Goal: Task Accomplishment & Management: Manage account settings

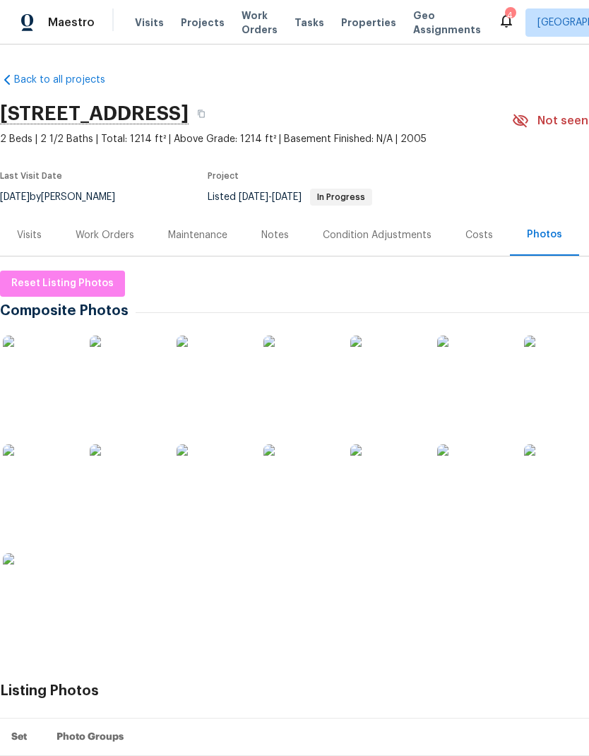
click at [99, 238] on div "Work Orders" at bounding box center [105, 235] width 59 height 14
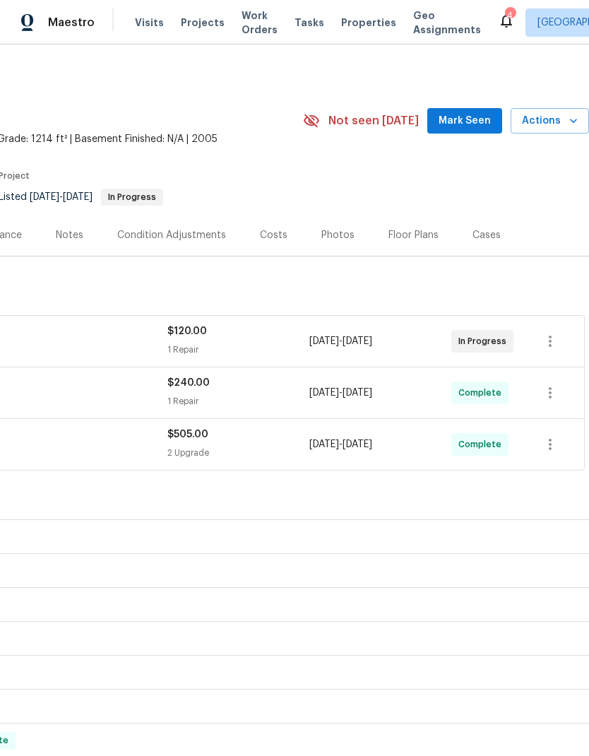
scroll to position [0, 209]
click at [480, 117] on span "Mark Seen" at bounding box center [465, 121] width 52 height 18
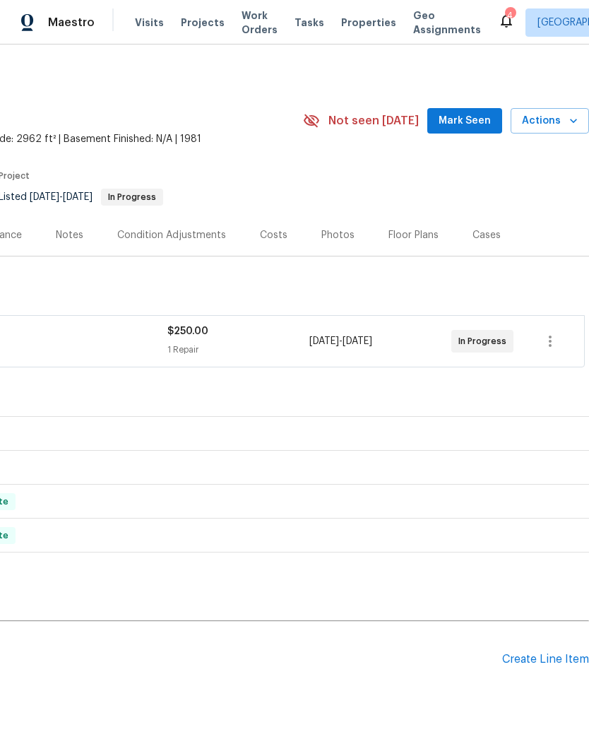
scroll to position [0, 209]
click at [473, 120] on span "Mark Seen" at bounding box center [465, 121] width 52 height 18
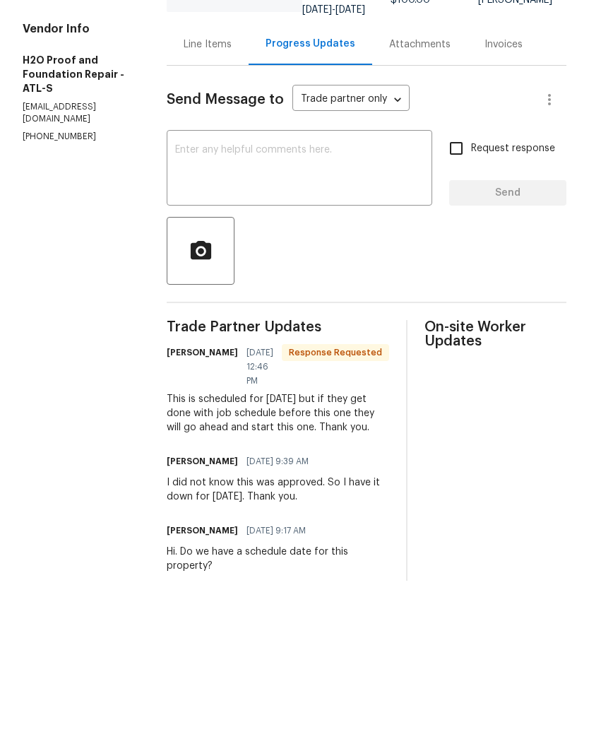
scroll to position [57, 0]
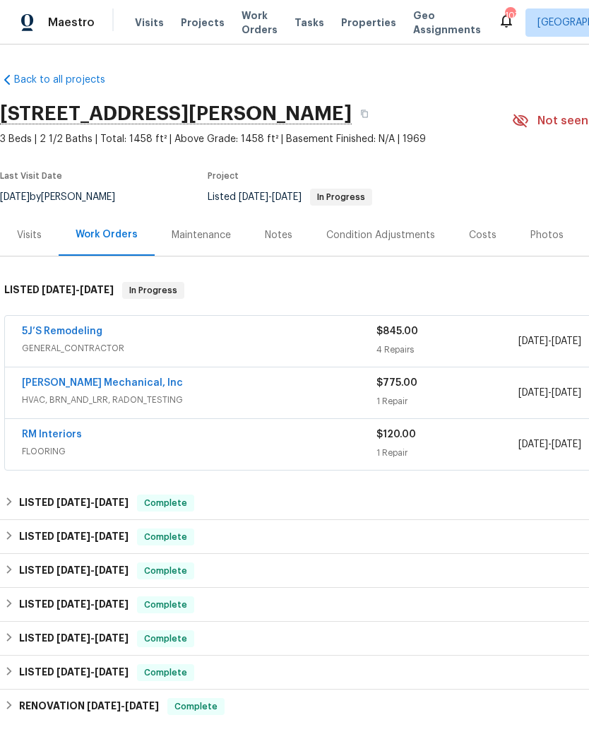
click at [94, 387] on link "JH Martin Mechanical, Inc" at bounding box center [102, 383] width 161 height 10
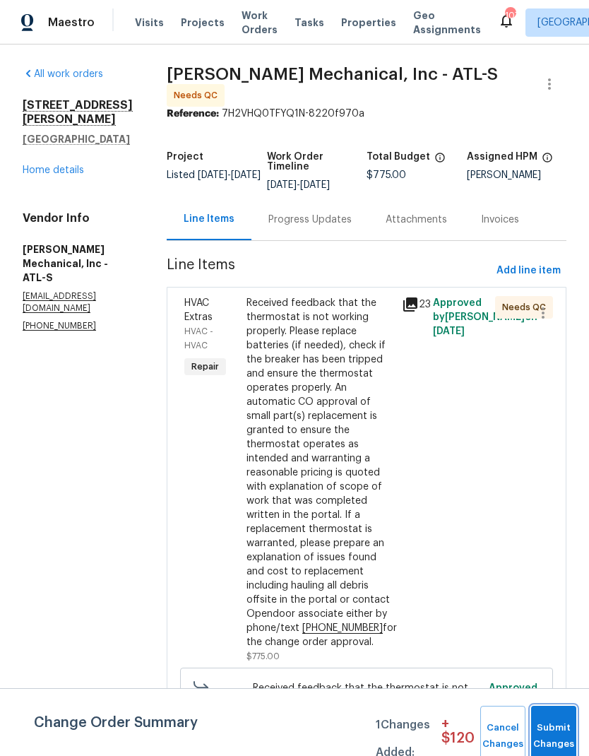
click at [550, 734] on span "Submit Changes" at bounding box center [553, 736] width 31 height 33
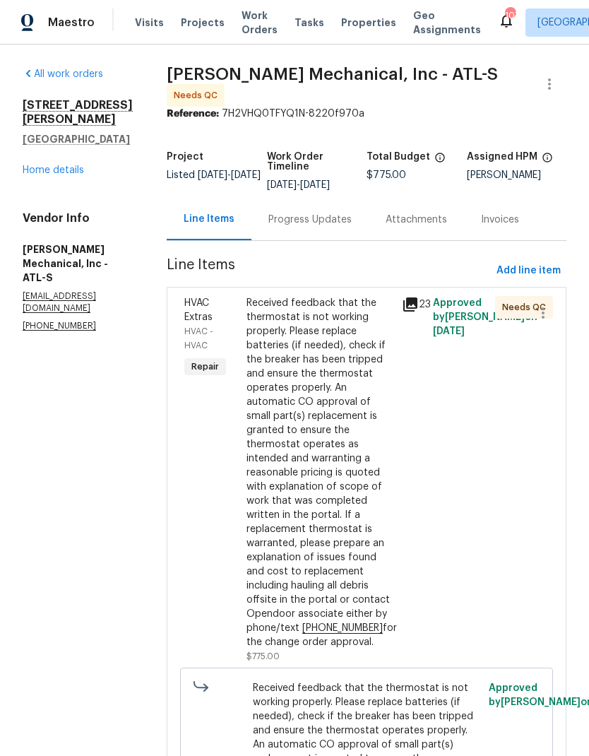
click at [369, 504] on div "Received feedback that the thermostat is not working properly. Please replace b…" at bounding box center [320, 472] width 147 height 353
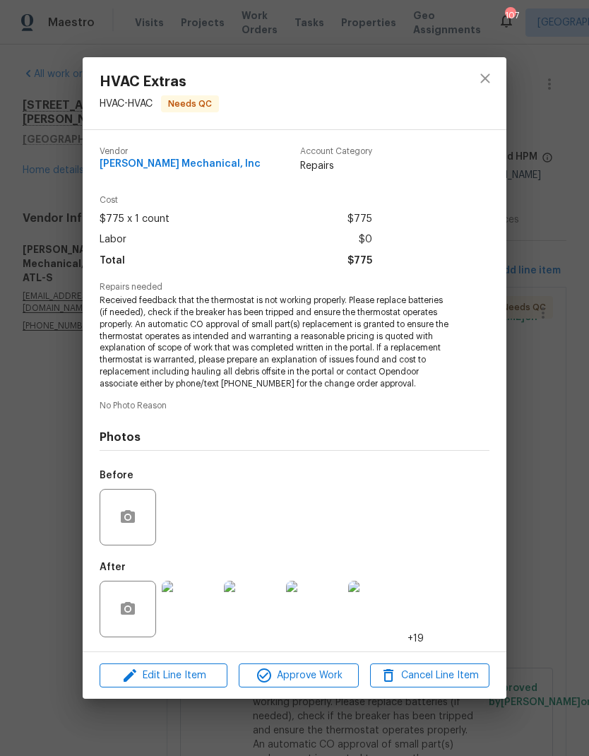
click at [322, 673] on span "Approve Work" at bounding box center [298, 676] width 111 height 18
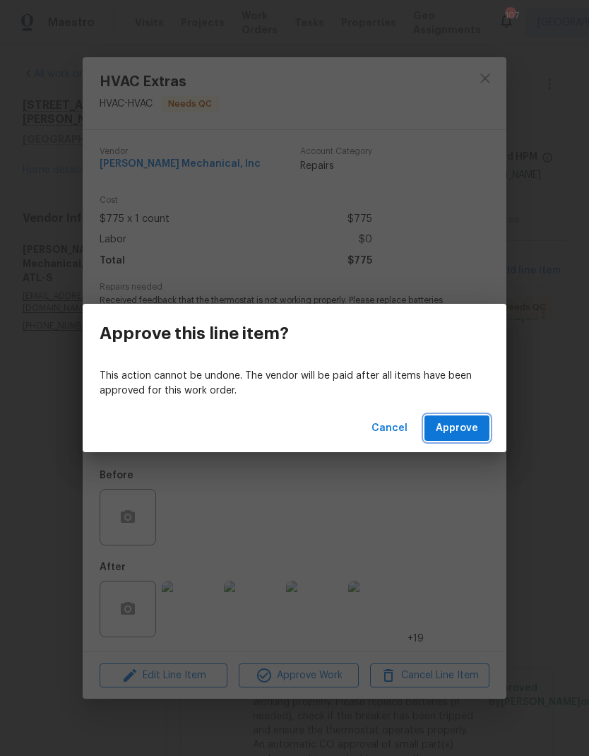
click at [468, 420] on span "Approve" at bounding box center [457, 429] width 42 height 18
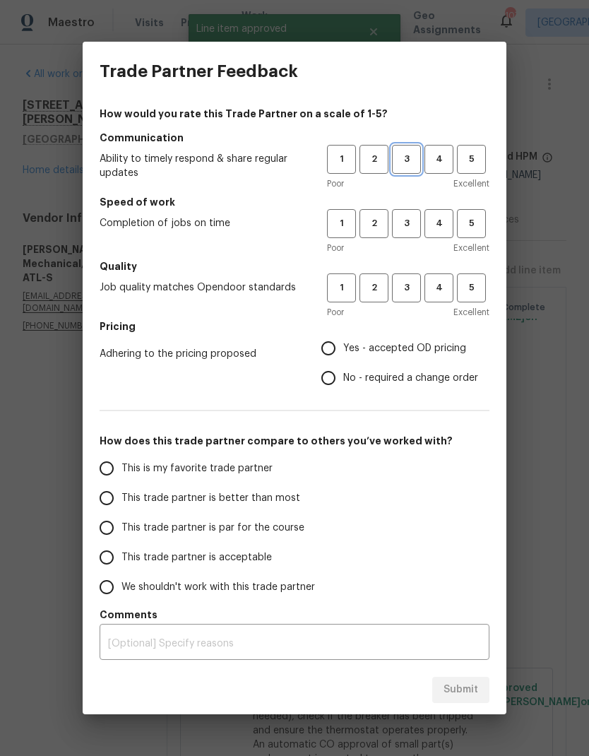
click at [403, 167] on span "3" at bounding box center [407, 159] width 26 height 16
click at [403, 227] on span "3" at bounding box center [407, 223] width 26 height 16
click at [404, 291] on span "3" at bounding box center [407, 288] width 26 height 16
click at [342, 351] on input "Yes - accepted OD pricing" at bounding box center [329, 348] width 30 height 30
radio input "true"
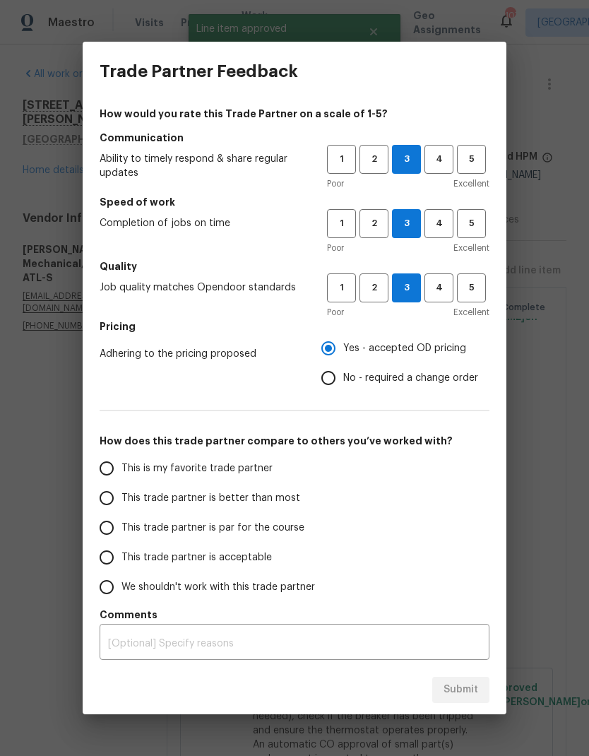
click at [231, 466] on span "This is my favorite trade partner" at bounding box center [197, 468] width 151 height 15
click at [122, 466] on input "This is my favorite trade partner" at bounding box center [107, 469] width 30 height 30
click at [476, 690] on span "Submit" at bounding box center [461, 690] width 35 height 18
radio input "true"
radio input "false"
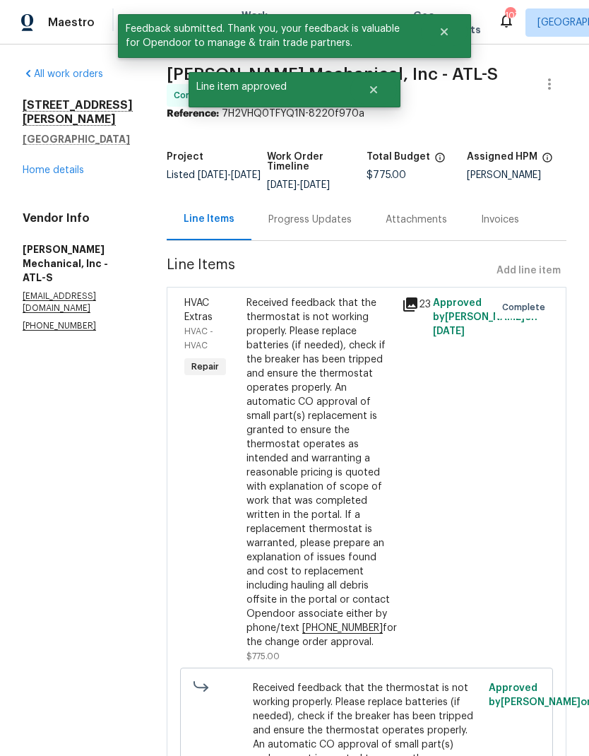
click at [66, 172] on link "Home details" at bounding box center [53, 170] width 61 height 10
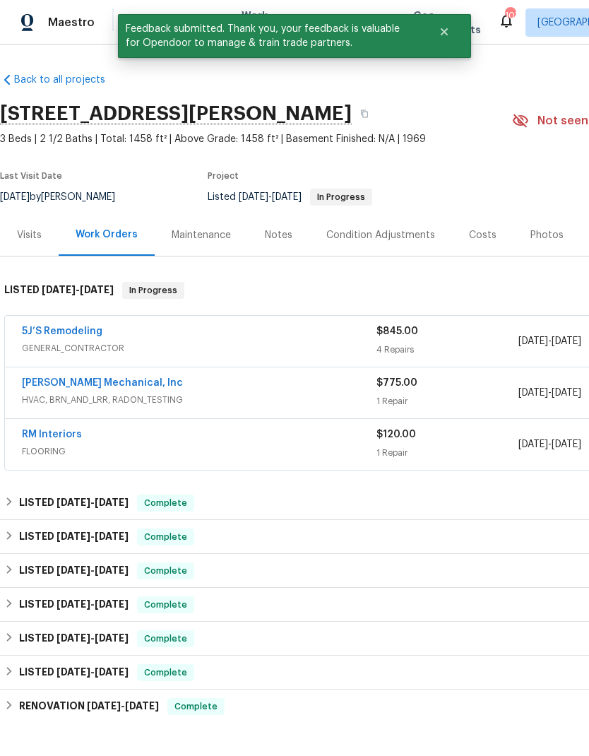
click at [90, 334] on link "5J’S Remodeling" at bounding box center [62, 331] width 81 height 10
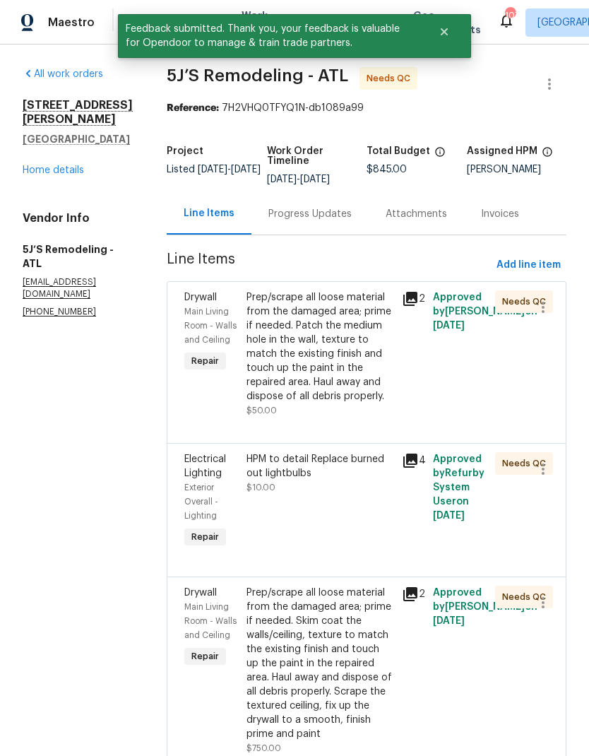
click at [345, 372] on div "Prep/scrape all loose material from the damaged area; prime if needed. Patch th…" at bounding box center [320, 346] width 147 height 113
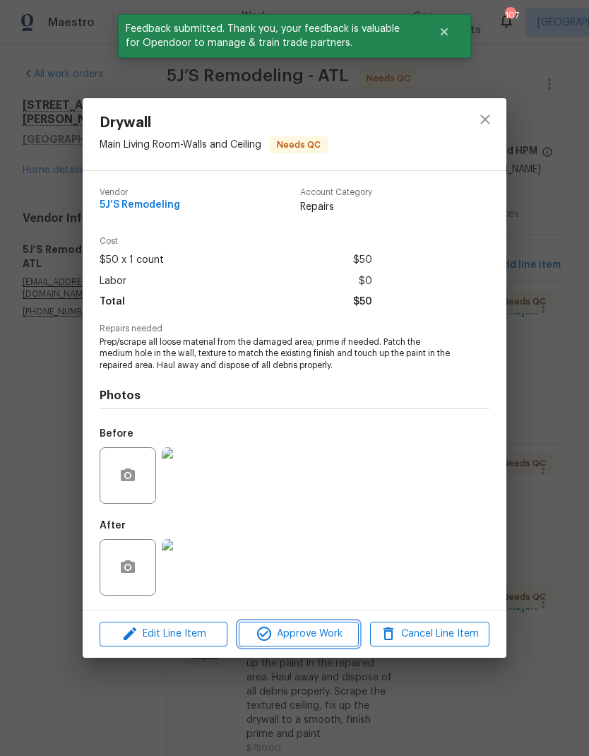
click at [321, 644] on button "Approve Work" at bounding box center [298, 634] width 119 height 25
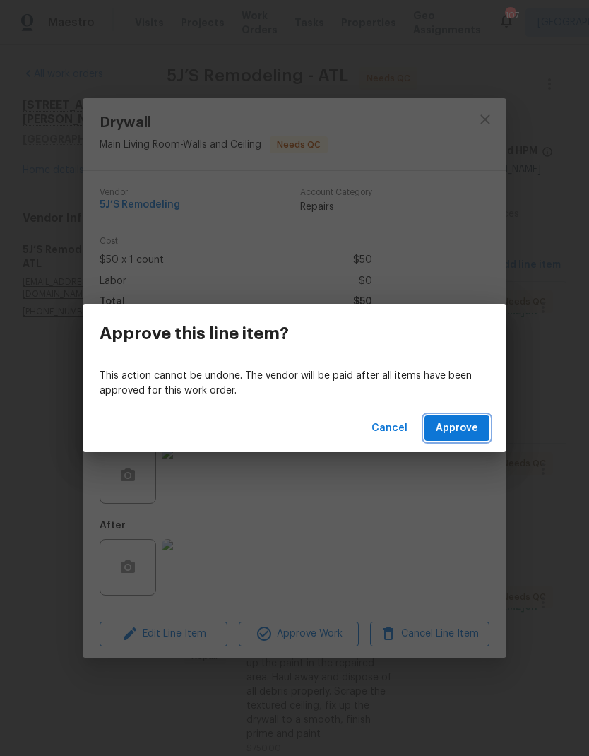
click at [462, 423] on span "Approve" at bounding box center [457, 429] width 42 height 18
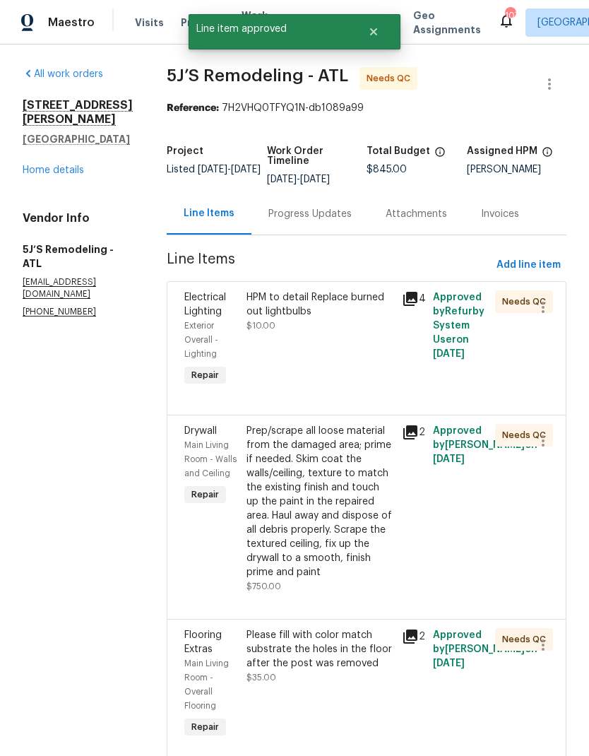
click at [350, 356] on div "HPM to detail Replace burned out lightbulbs $10.00" at bounding box center [319, 339] width 155 height 107
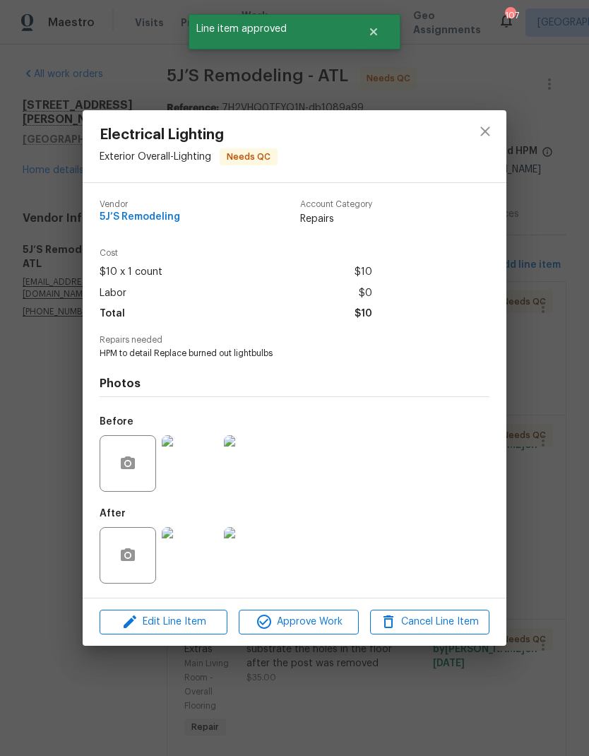
click at [324, 627] on span "Approve Work" at bounding box center [298, 622] width 111 height 18
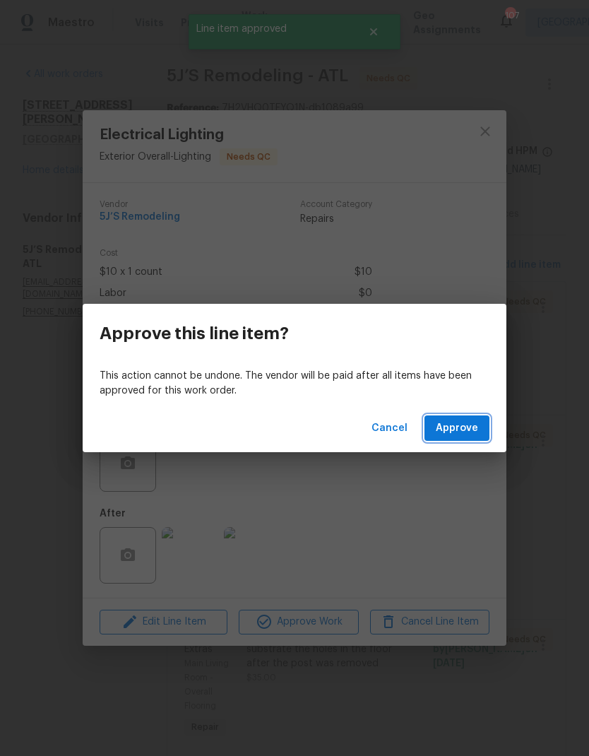
click at [469, 426] on span "Approve" at bounding box center [457, 429] width 42 height 18
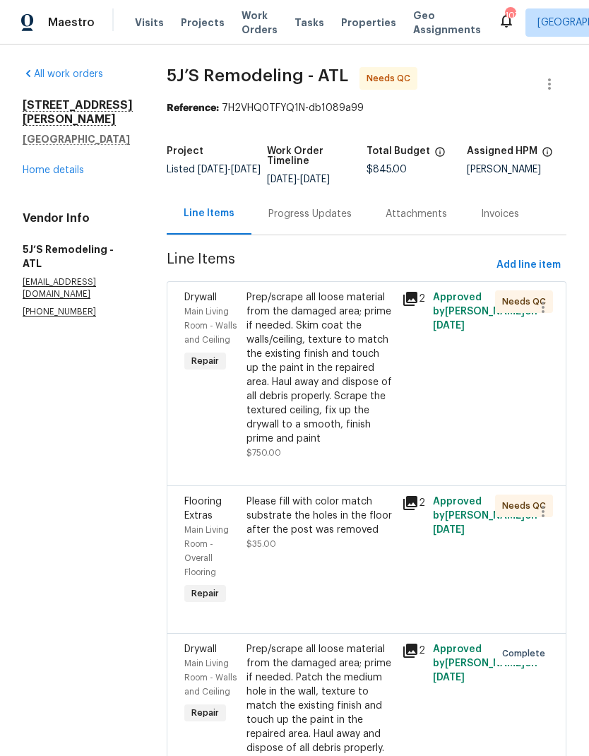
click at [411, 293] on icon at bounding box center [410, 299] width 14 height 14
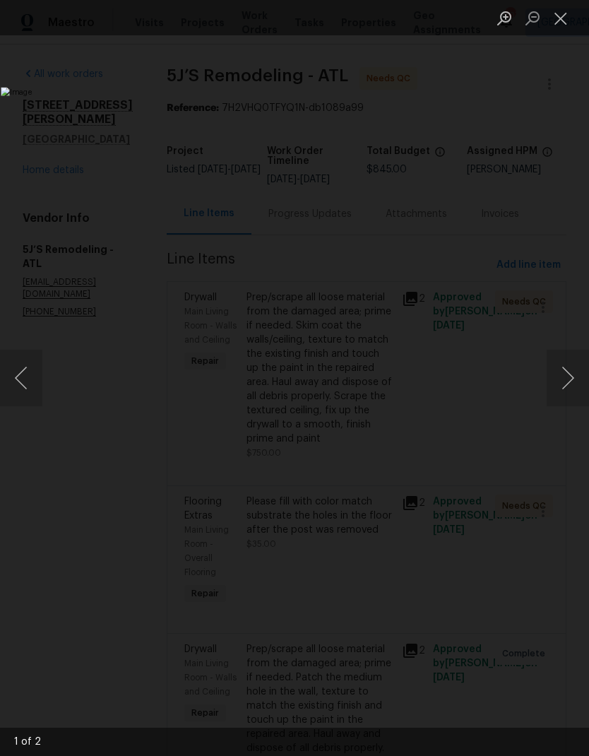
click at [560, 23] on button "Close lightbox" at bounding box center [561, 18] width 28 height 25
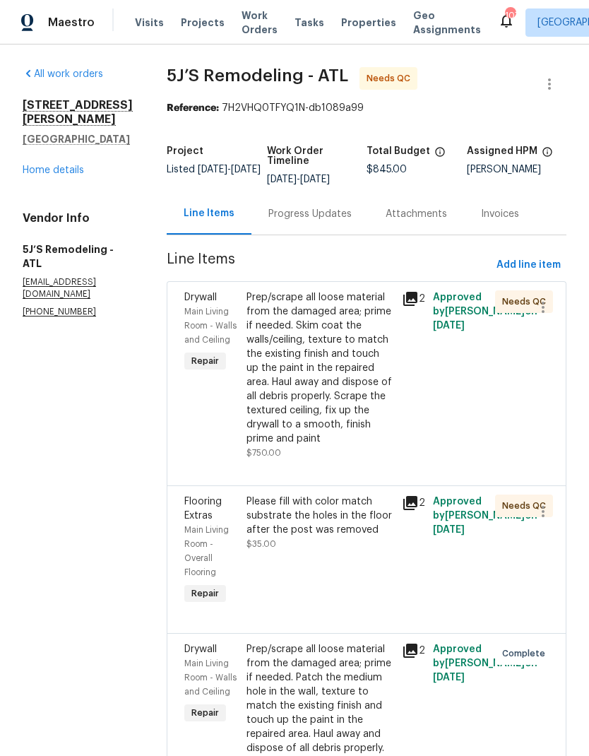
click at [315, 567] on div "Please fill with color match substrate the holes in the floor after the post wa…" at bounding box center [319, 551] width 155 height 122
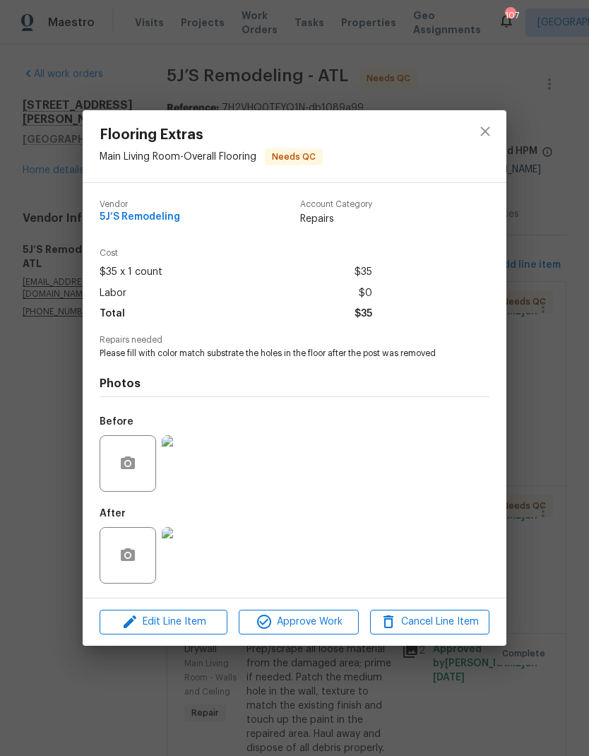
click at [321, 630] on span "Approve Work" at bounding box center [298, 622] width 111 height 18
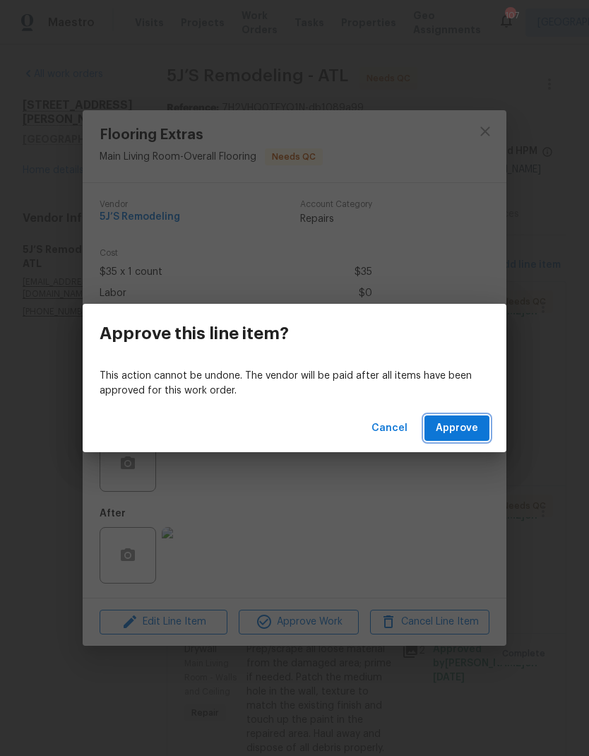
click at [467, 432] on span "Approve" at bounding box center [457, 429] width 42 height 18
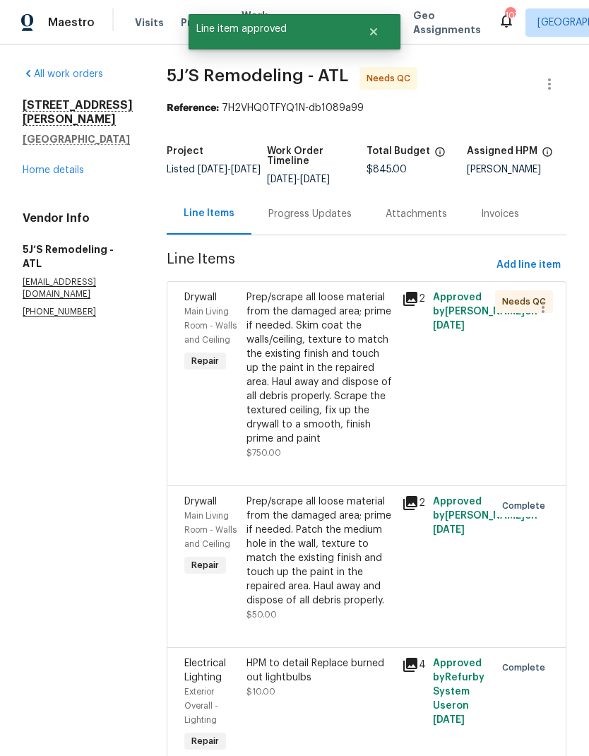
click at [324, 403] on div "Prep/scrape all loose material from the damaged area; prime if needed. Skim coa…" at bounding box center [320, 367] width 147 height 155
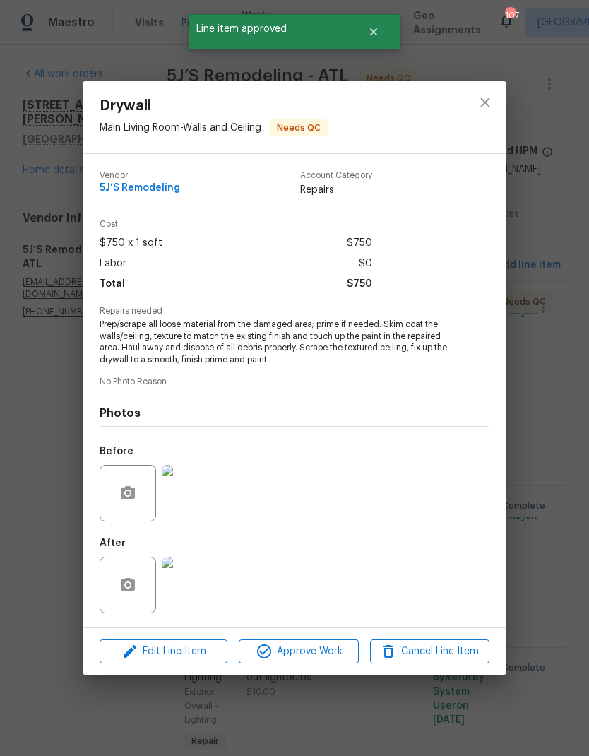
click at [319, 654] on span "Approve Work" at bounding box center [298, 652] width 111 height 18
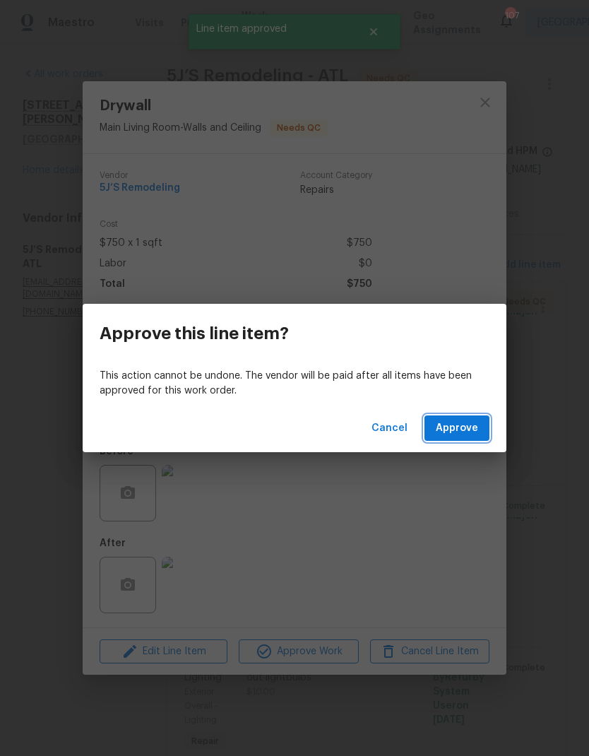
click at [463, 427] on span "Approve" at bounding box center [457, 429] width 42 height 18
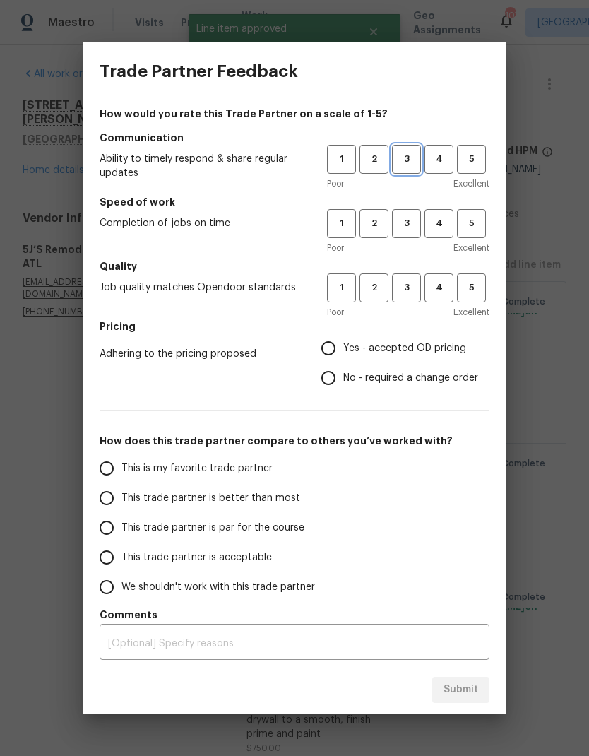
click at [403, 154] on span "3" at bounding box center [407, 159] width 26 height 16
click at [404, 223] on span "3" at bounding box center [407, 223] width 26 height 16
click at [402, 288] on span "3" at bounding box center [407, 288] width 26 height 16
click at [336, 354] on input "Yes - accepted OD pricing" at bounding box center [329, 348] width 30 height 30
radio input "true"
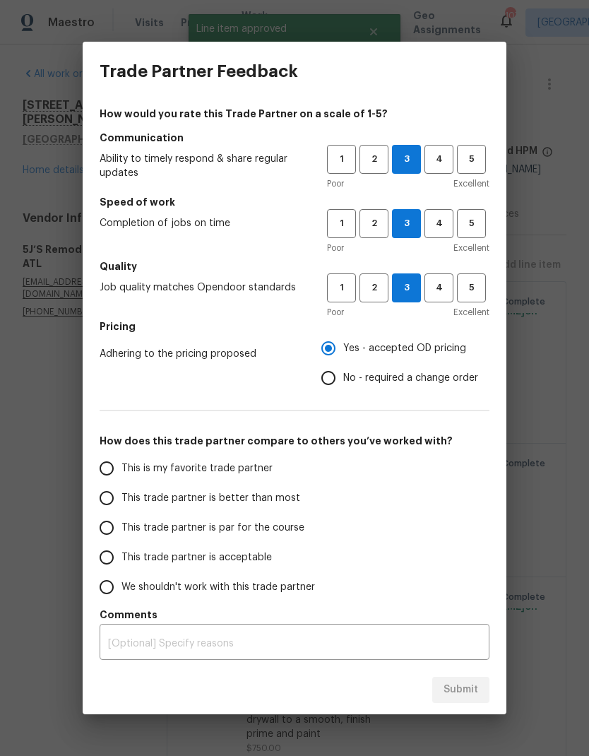
click at [223, 466] on span "This is my favorite trade partner" at bounding box center [197, 468] width 151 height 15
click at [122, 466] on input "This is my favorite trade partner" at bounding box center [107, 469] width 30 height 30
click at [464, 692] on span "Submit" at bounding box center [461, 690] width 35 height 18
radio input "true"
radio input "false"
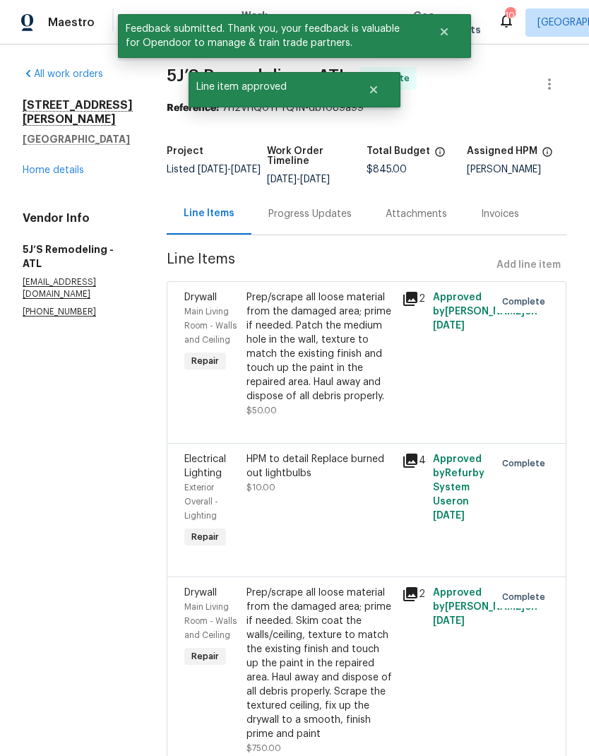
click at [64, 173] on link "Home details" at bounding box center [53, 170] width 61 height 10
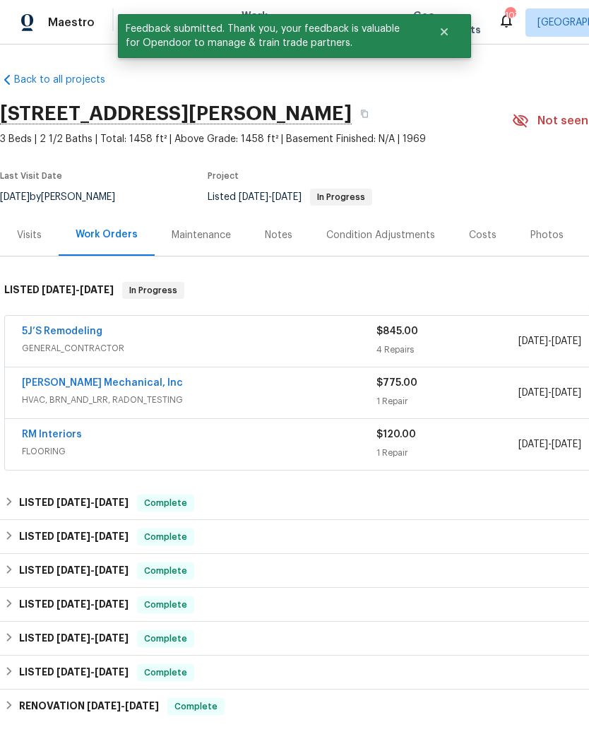
click at [51, 435] on link "RM Interiors" at bounding box center [52, 435] width 60 height 10
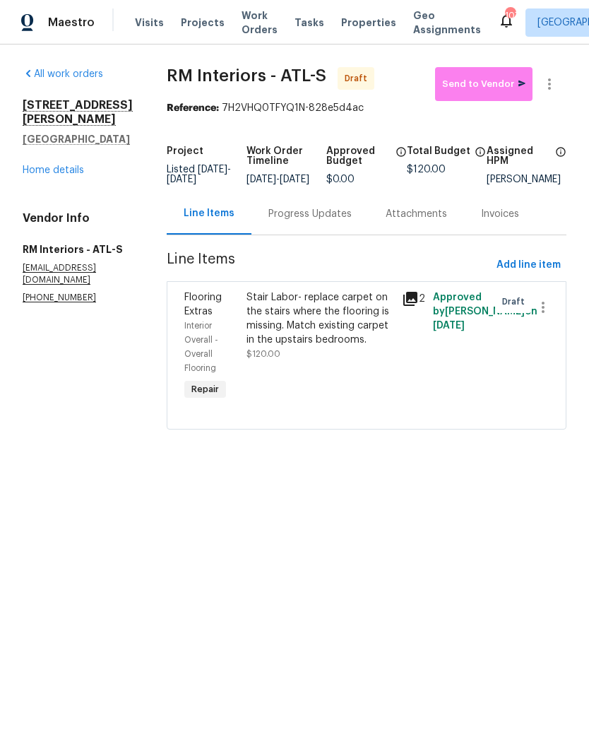
click at [412, 306] on icon at bounding box center [410, 299] width 14 height 14
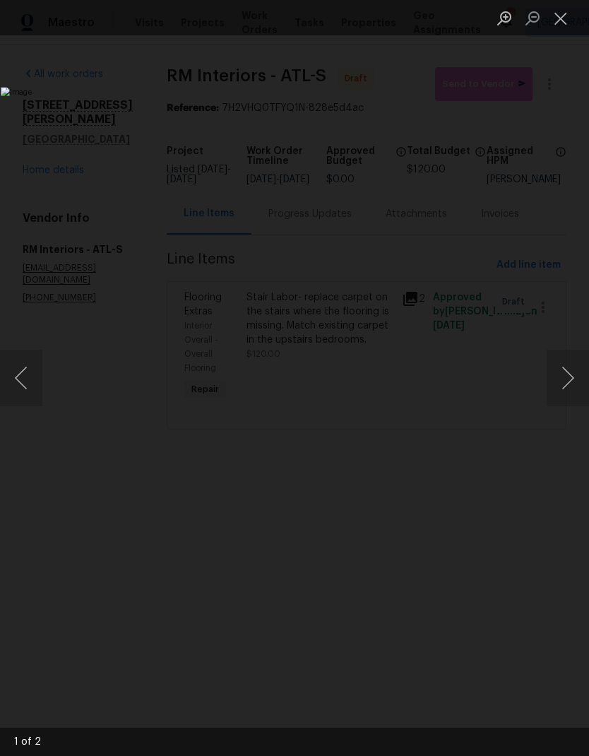
click at [559, 23] on button "Close lightbox" at bounding box center [561, 18] width 28 height 25
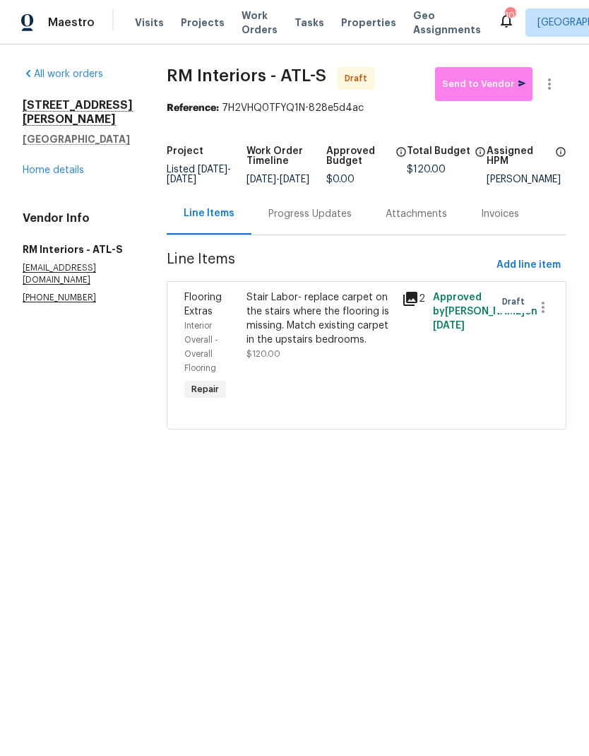
click at [345, 339] on div "Stair Labor- replace carpet on the stairs where the flooring is missing. Match …" at bounding box center [320, 318] width 147 height 57
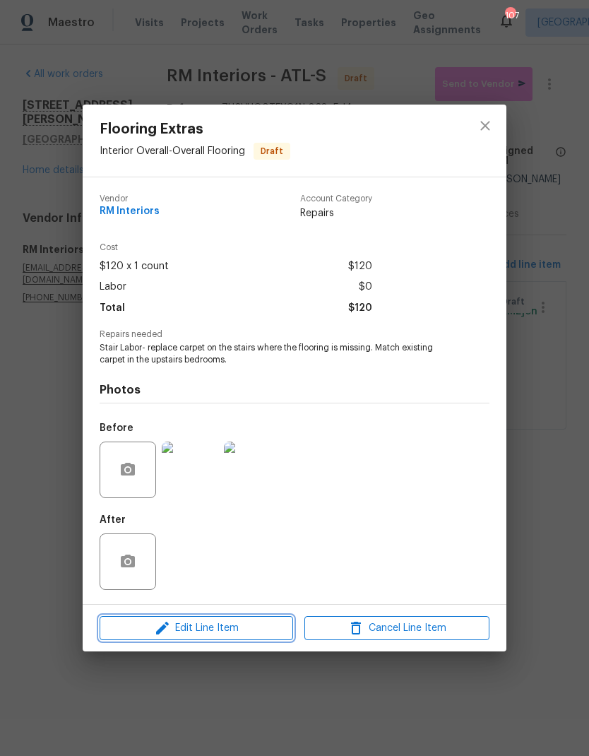
click at [206, 636] on span "Edit Line Item" at bounding box center [196, 629] width 185 height 18
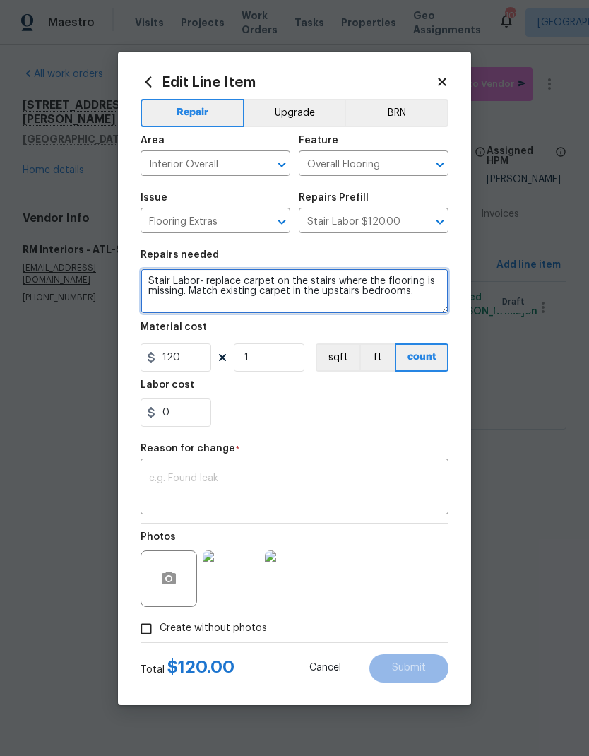
click at [326, 279] on textarea "Stair Labor- replace carpet on the stairs where the flooring is missing. Match …" at bounding box center [295, 290] width 308 height 45
type textarea "Stair Labor- replace carpet on the stair landing where the flooring is missing.…"
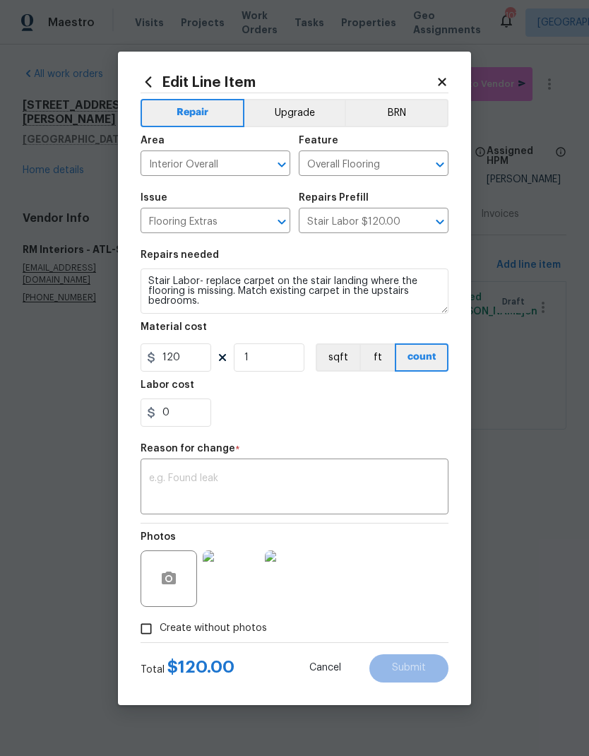
click at [319, 483] on textarea at bounding box center [294, 488] width 291 height 30
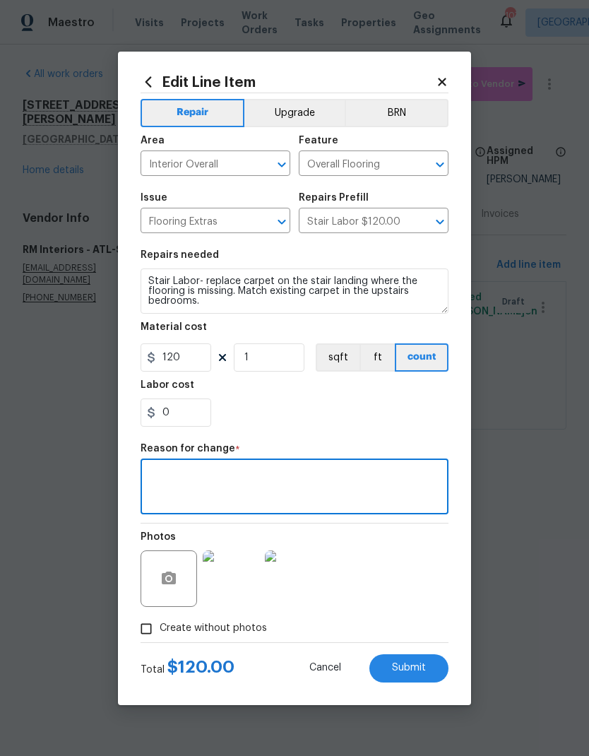
click at [410, 667] on span "Submit" at bounding box center [409, 668] width 34 height 11
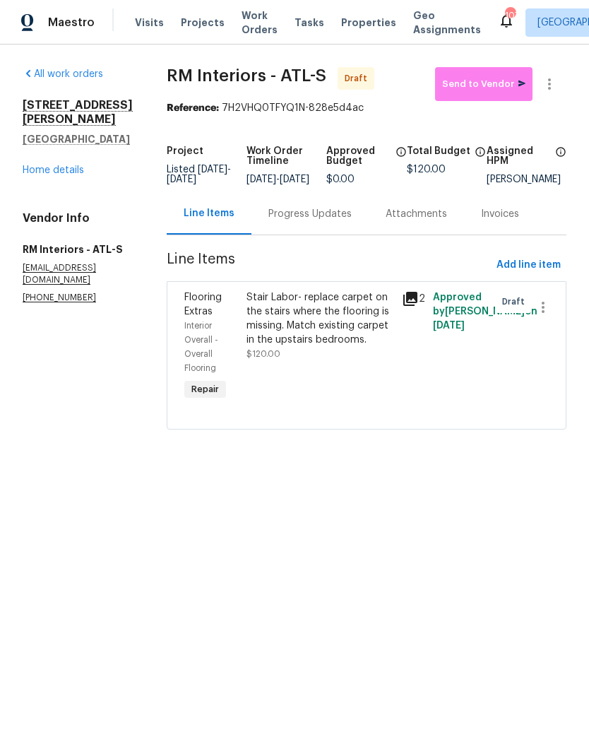
click at [82, 164] on div "3301 Henderson Mill Rd Apt Z1 Atlanta, GA 30341 Home details" at bounding box center [78, 137] width 110 height 79
click at [65, 165] on link "Home details" at bounding box center [53, 170] width 61 height 10
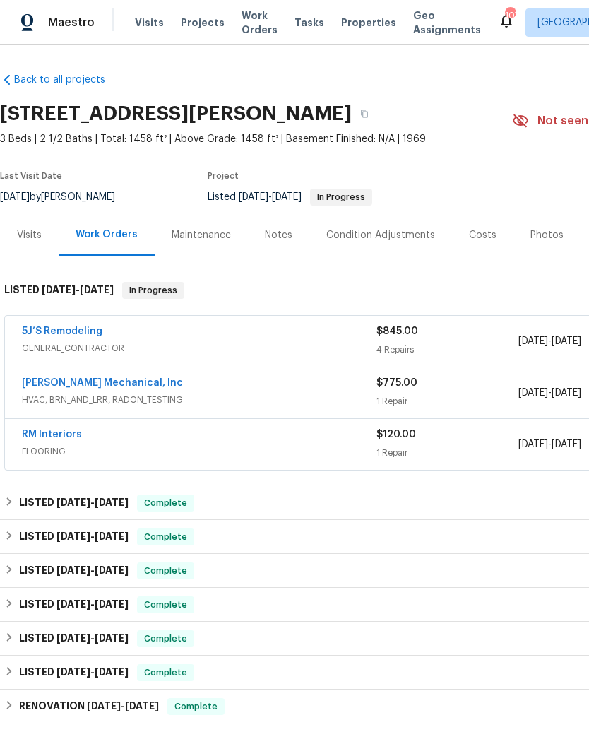
click at [55, 437] on link "RM Interiors" at bounding box center [52, 435] width 60 height 10
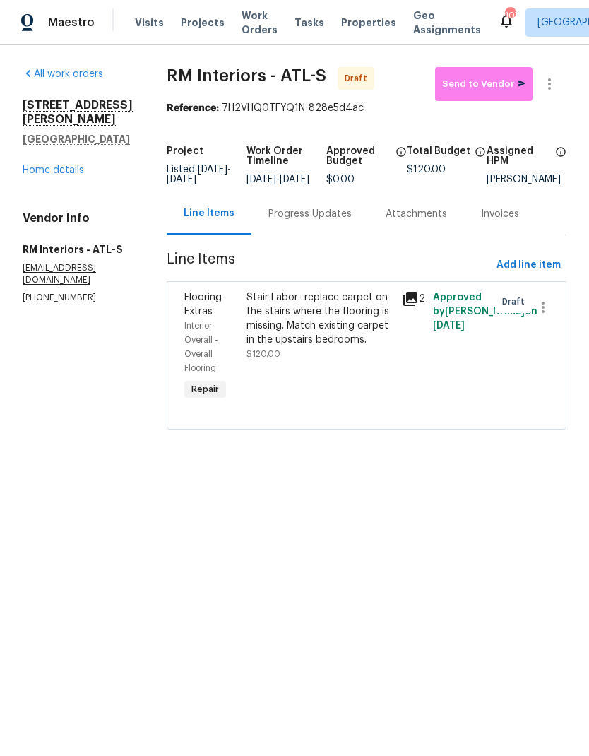
click at [402, 307] on icon at bounding box center [410, 298] width 17 height 17
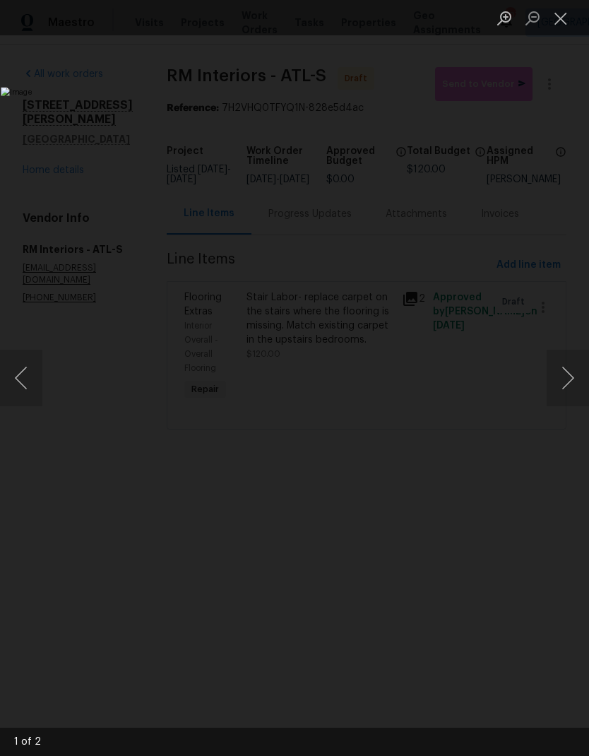
click at [562, 375] on button "Next image" at bounding box center [568, 378] width 42 height 57
click at [564, 20] on button "Close lightbox" at bounding box center [561, 18] width 28 height 25
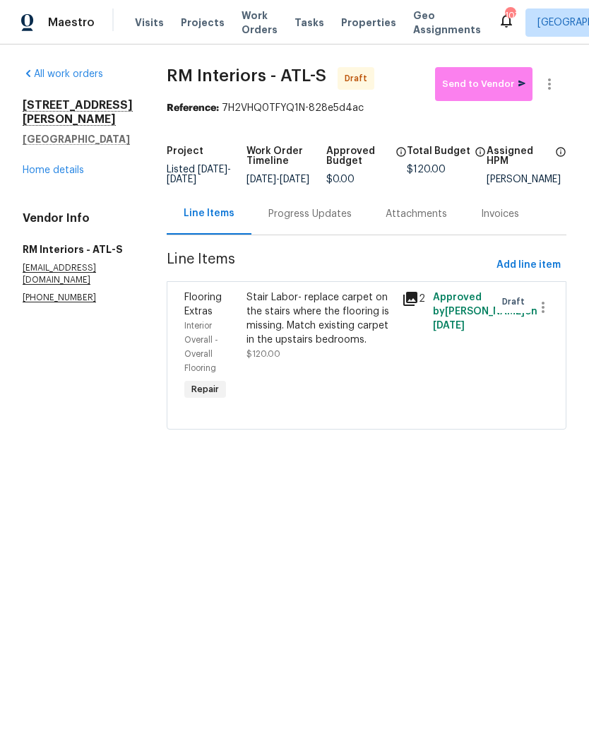
click at [329, 358] on div "Stair Labor- replace carpet on the stairs where the flooring is missing. Match …" at bounding box center [320, 325] width 147 height 71
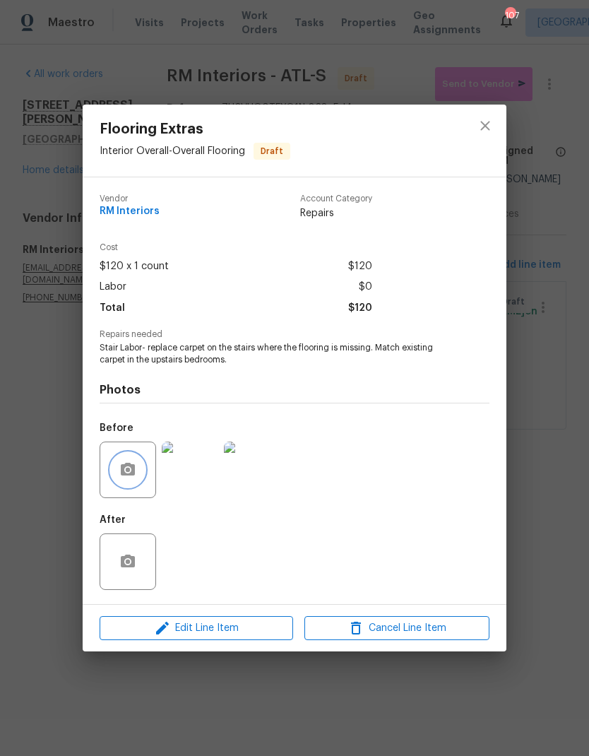
click at [130, 480] on button "button" at bounding box center [128, 470] width 34 height 34
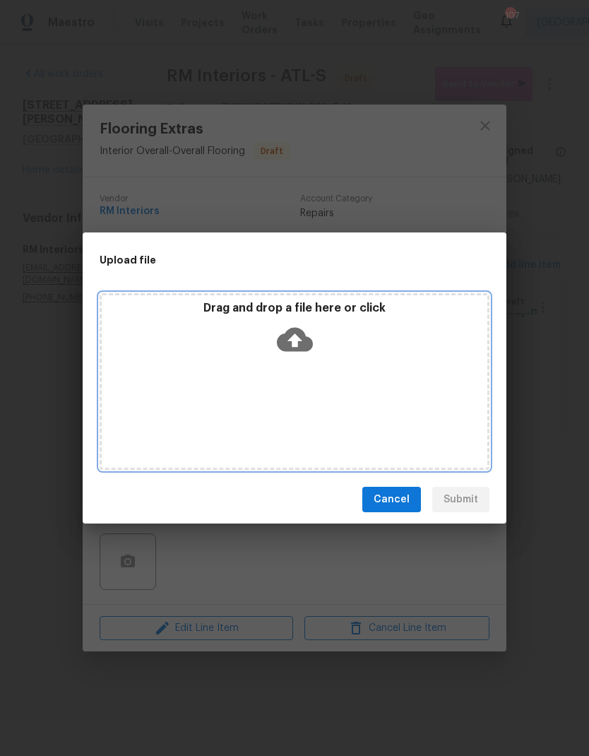
click at [308, 397] on div "Drag and drop a file here or click" at bounding box center [295, 381] width 390 height 177
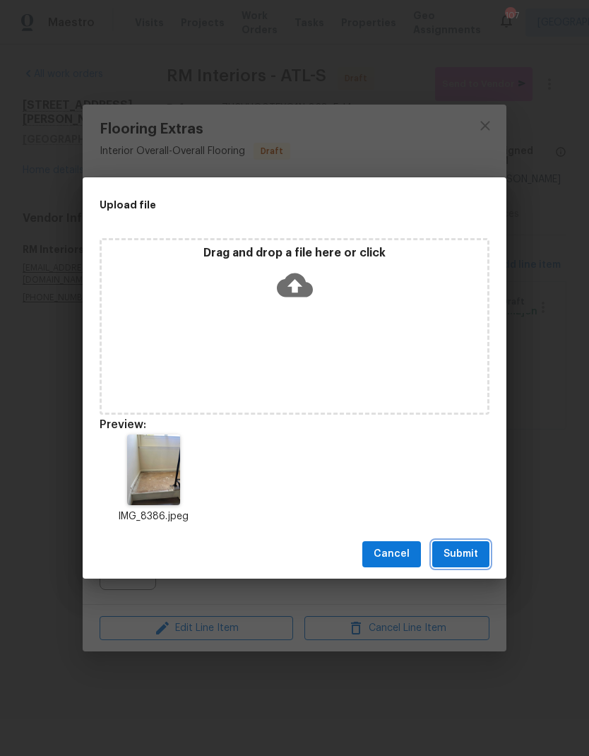
click at [461, 557] on span "Submit" at bounding box center [461, 554] width 35 height 18
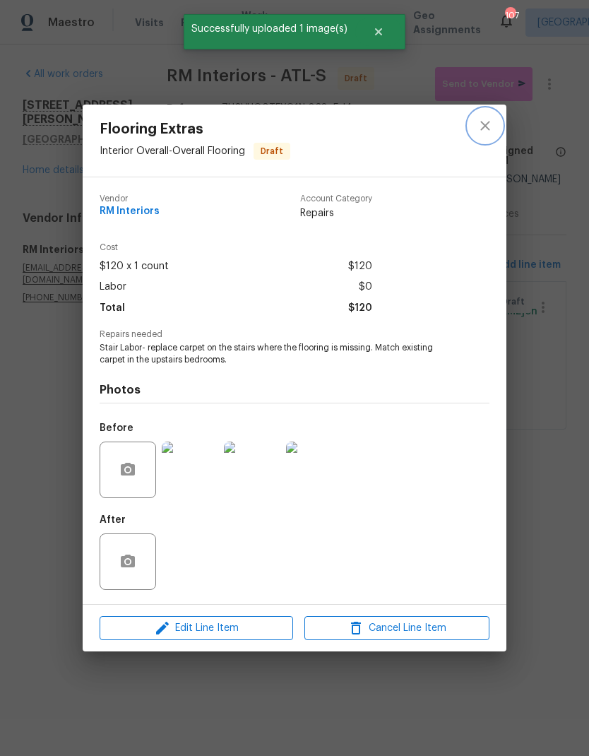
click at [484, 122] on icon "close" at bounding box center [485, 125] width 17 height 17
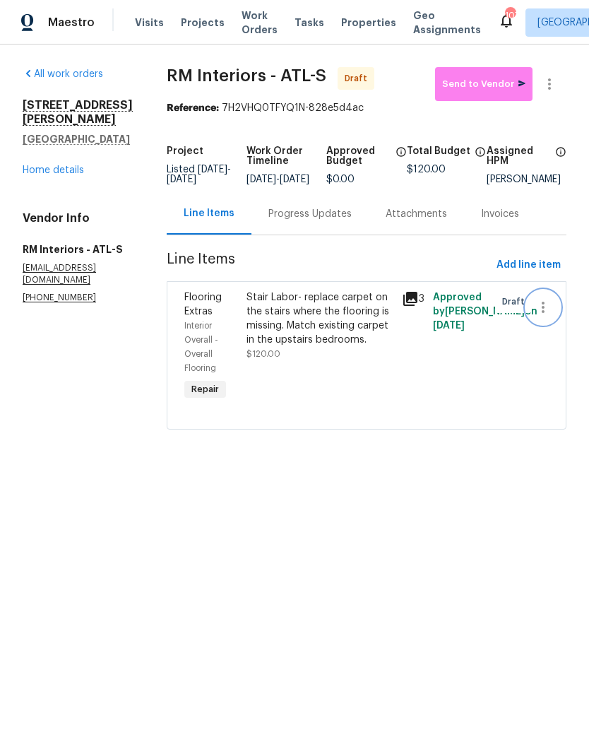
click at [542, 312] on icon "button" at bounding box center [543, 307] width 3 height 11
click at [447, 402] on div at bounding box center [294, 378] width 589 height 756
click at [68, 171] on link "Home details" at bounding box center [53, 170] width 61 height 10
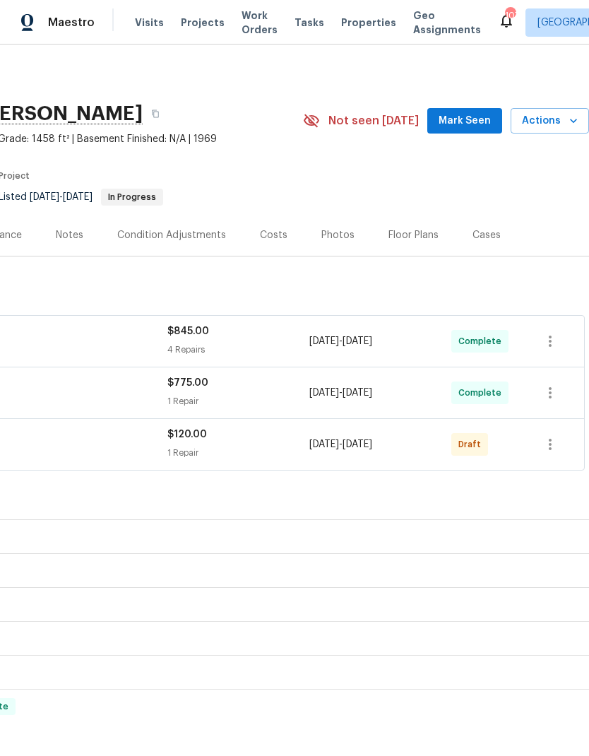
scroll to position [0, 209]
click at [553, 447] on icon "button" at bounding box center [550, 444] width 17 height 17
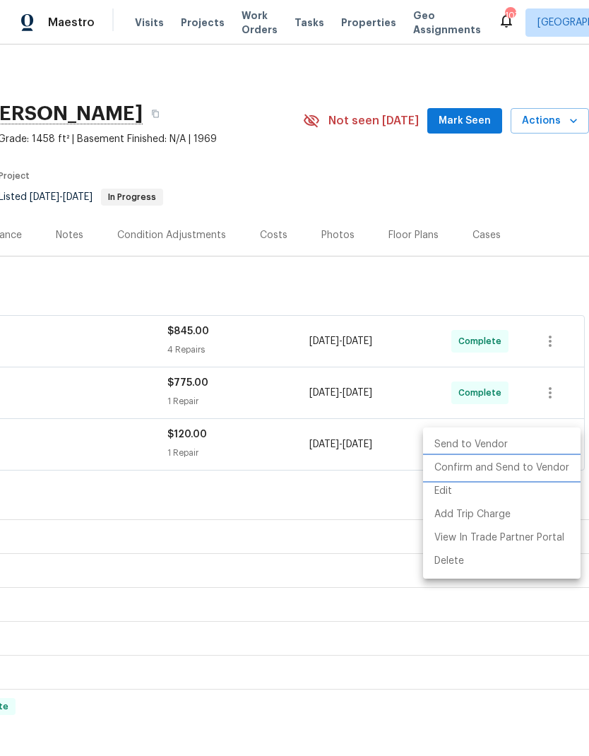
click at [519, 466] on li "Confirm and Send to Vendor" at bounding box center [502, 467] width 158 height 23
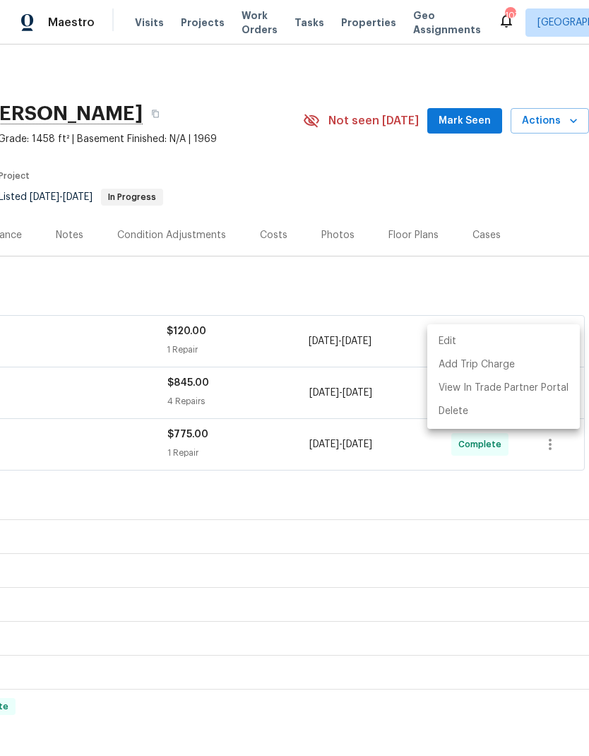
click at [442, 488] on div at bounding box center [294, 378] width 589 height 756
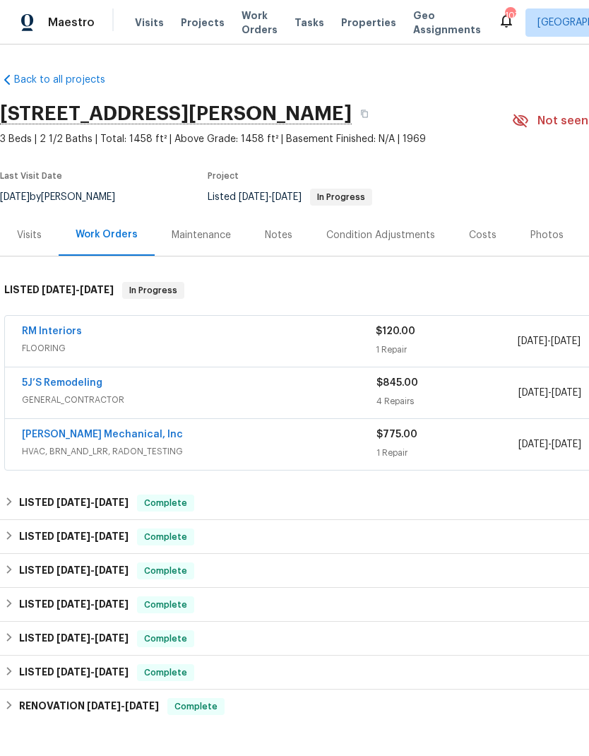
scroll to position [0, 0]
click at [53, 333] on link "RM Interiors" at bounding box center [52, 331] width 60 height 10
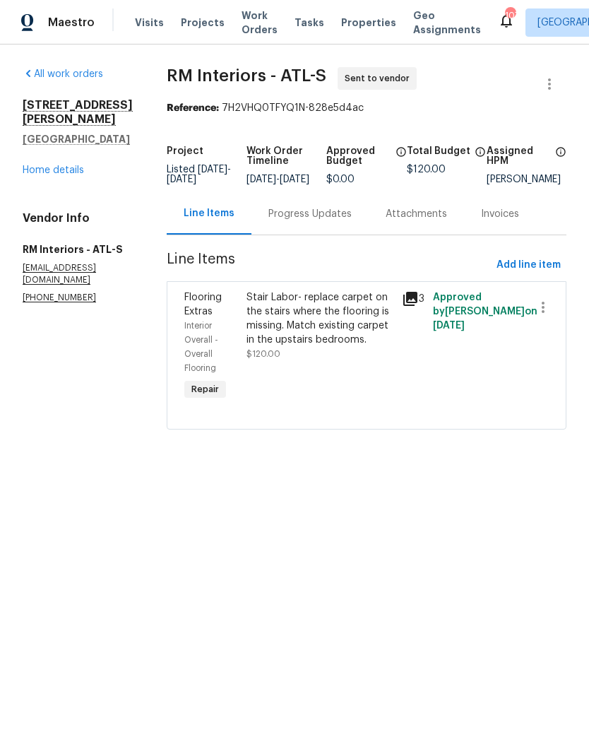
click at [301, 221] on div "Progress Updates" at bounding box center [309, 214] width 83 height 14
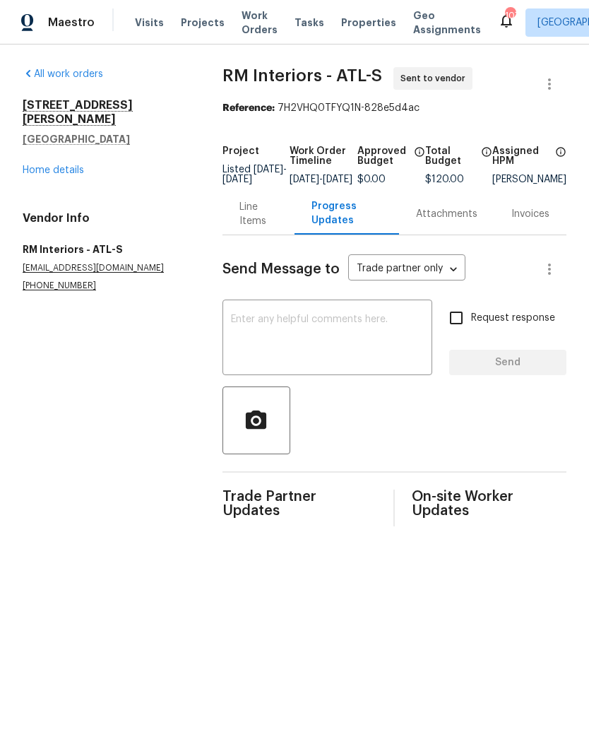
click at [328, 345] on textarea at bounding box center [327, 338] width 193 height 49
type textarea "T"
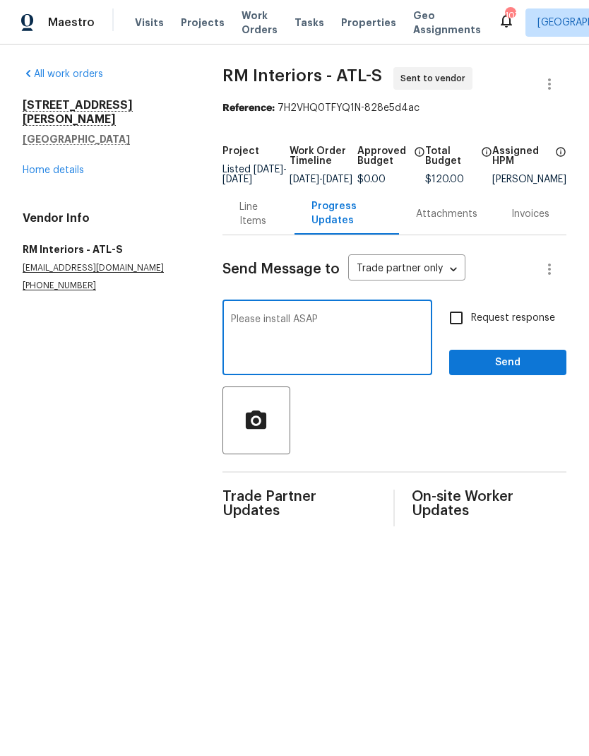
type textarea "Please install ASAP"
click at [456, 327] on input "Request response" at bounding box center [457, 318] width 30 height 30
checkbox input "true"
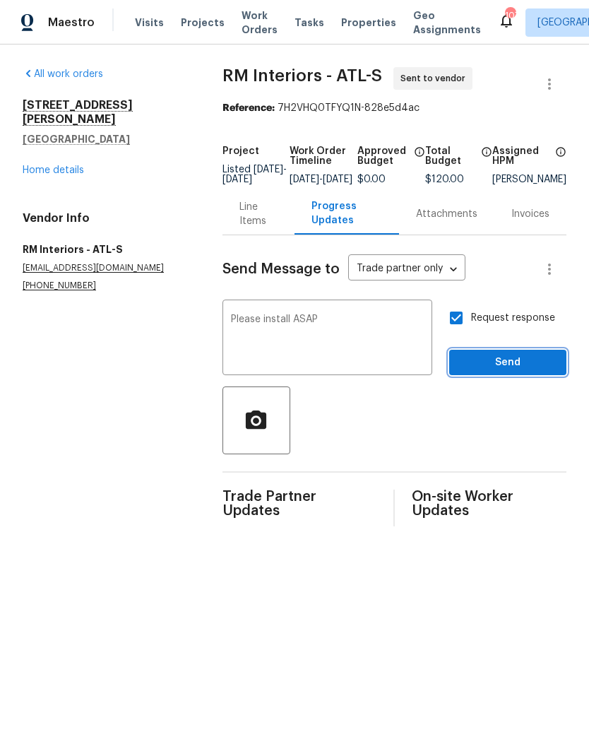
click at [511, 376] on button "Send" at bounding box center [507, 363] width 117 height 26
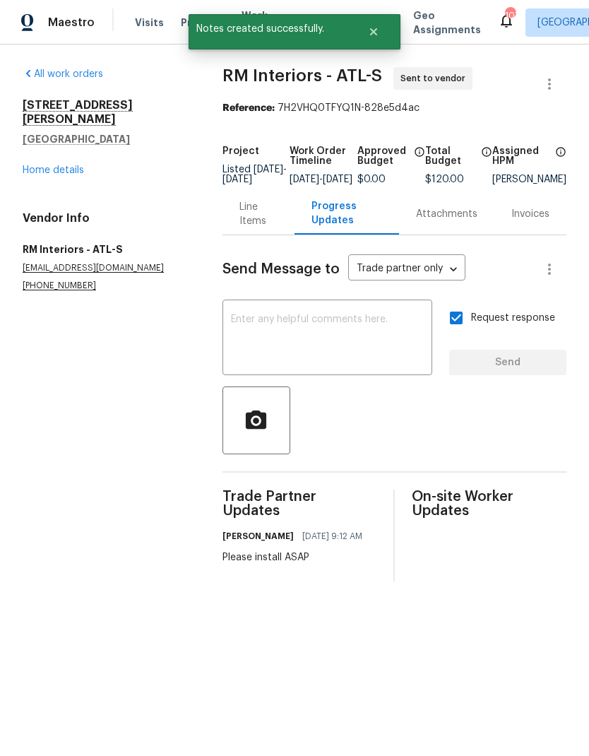
click at [71, 170] on link "Home details" at bounding box center [53, 170] width 61 height 10
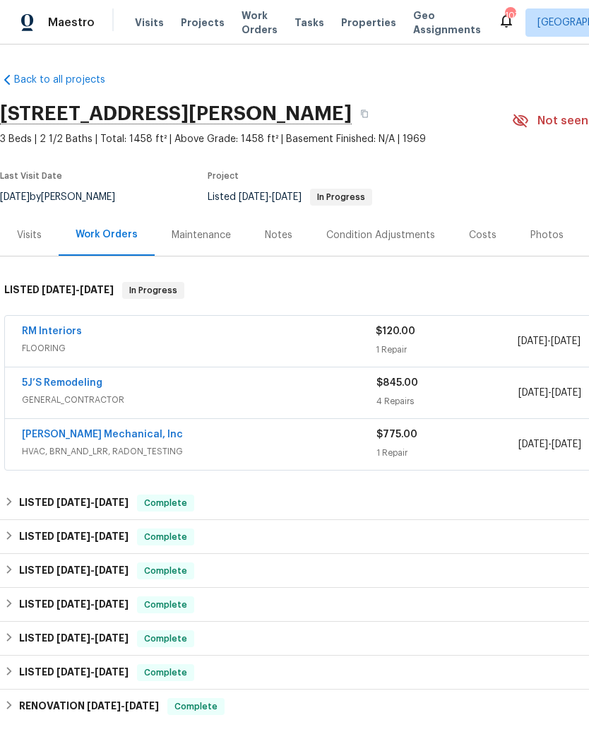
click at [268, 235] on div "Notes" at bounding box center [279, 235] width 28 height 14
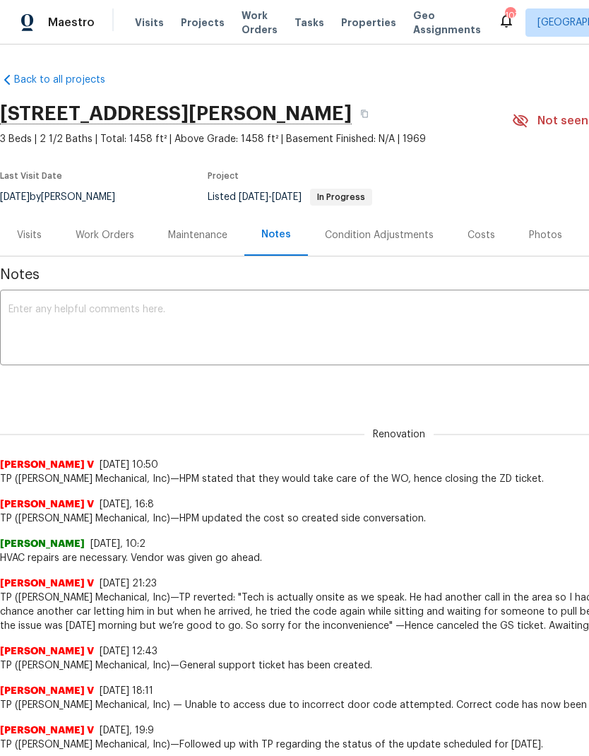
scroll to position [-1, 0]
click at [118, 313] on textarea at bounding box center [398, 329] width 781 height 49
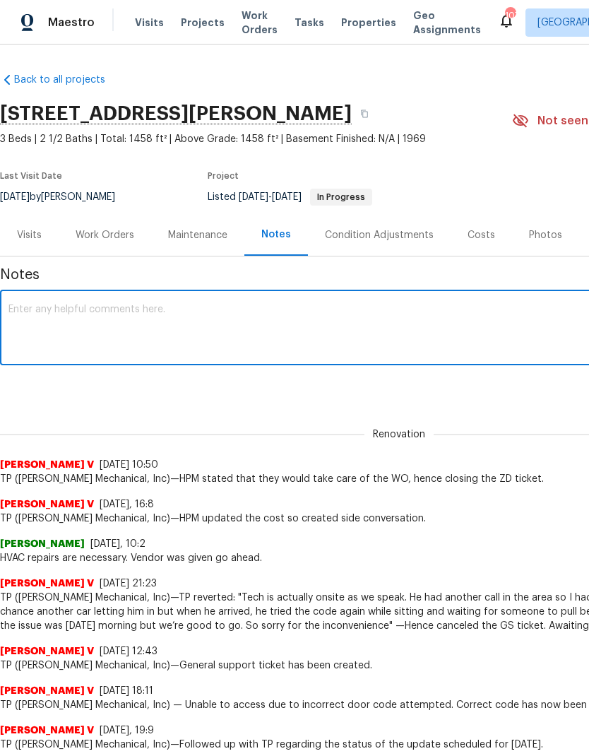
scroll to position [0, 0]
click at [123, 310] on textarea "The foundation repairs quote some damage to the main level laminate flooring" at bounding box center [398, 329] width 781 height 49
click at [123, 309] on textarea "The foundation repairs quote some damage to the main level laminate flooring" at bounding box center [398, 329] width 781 height 49
click at [406, 310] on textarea "The foundation repairs caused some damage to the main level laminate flooring" at bounding box center [398, 329] width 781 height 49
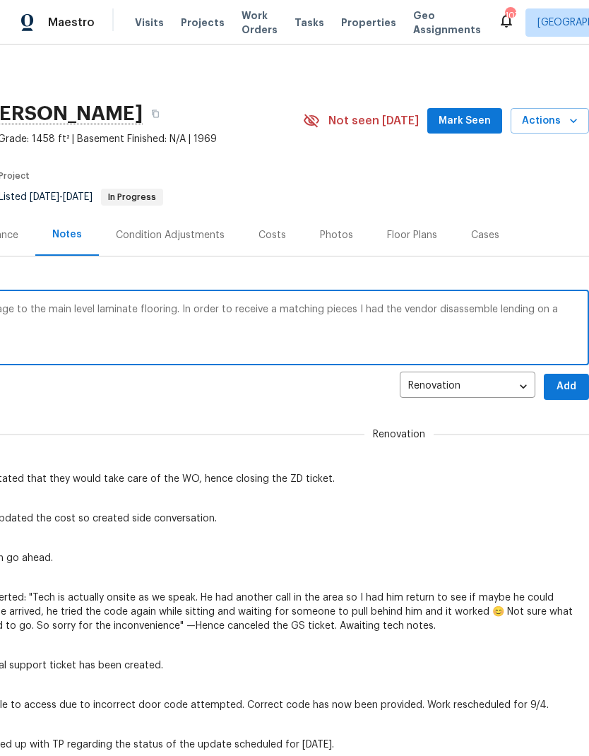
scroll to position [0, 209]
click at [497, 308] on textarea "The foundation repairs caused some damage to the main level laminate flooring. …" at bounding box center [189, 329] width 781 height 49
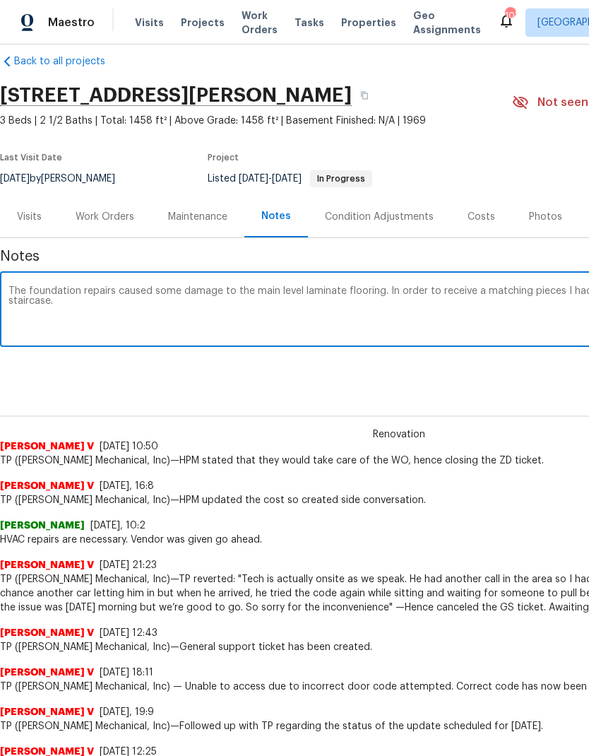
scroll to position [18, -1]
click at [299, 312] on textarea "The foundation repairs caused some damage to the main level laminate flooring. …" at bounding box center [398, 310] width 781 height 49
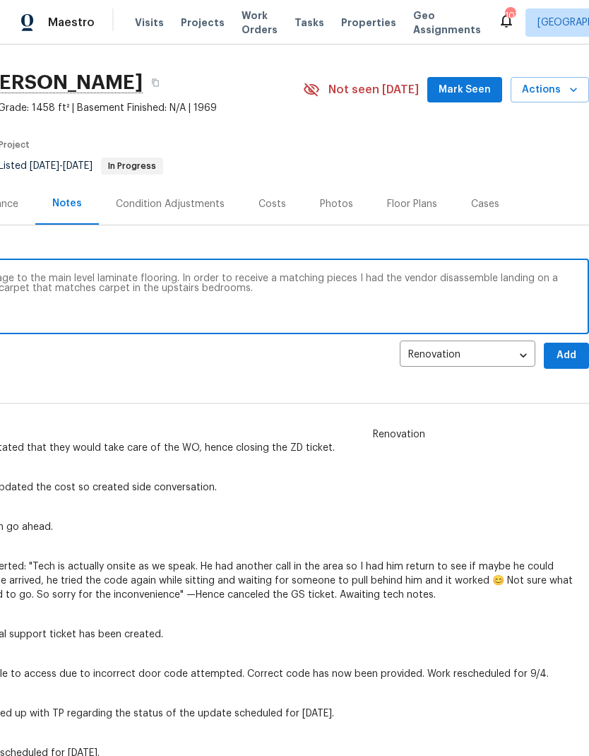
scroll to position [31, 209]
type textarea "The foundation repairs caused some damage to the main level laminate flooring. …"
click at [567, 354] on span "Add" at bounding box center [566, 356] width 23 height 18
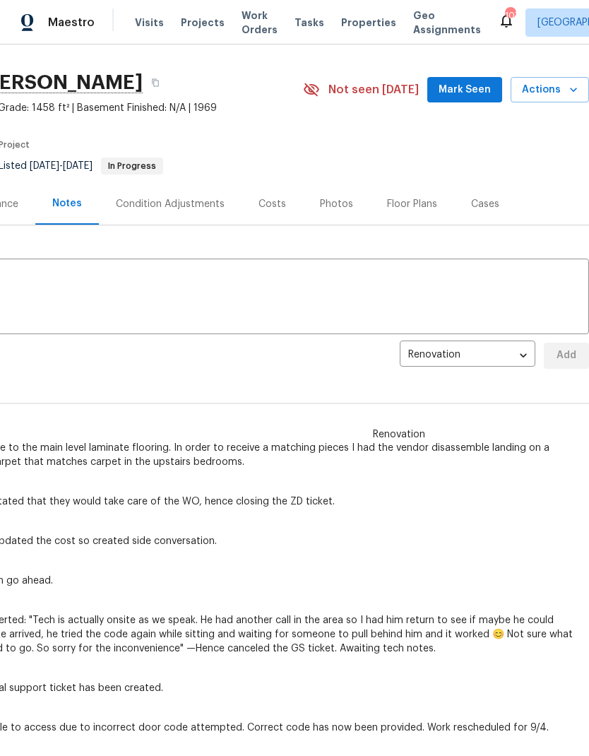
click at [469, 90] on span "Mark Seen" at bounding box center [465, 90] width 52 height 18
